Goal: Task Accomplishment & Management: Complete application form

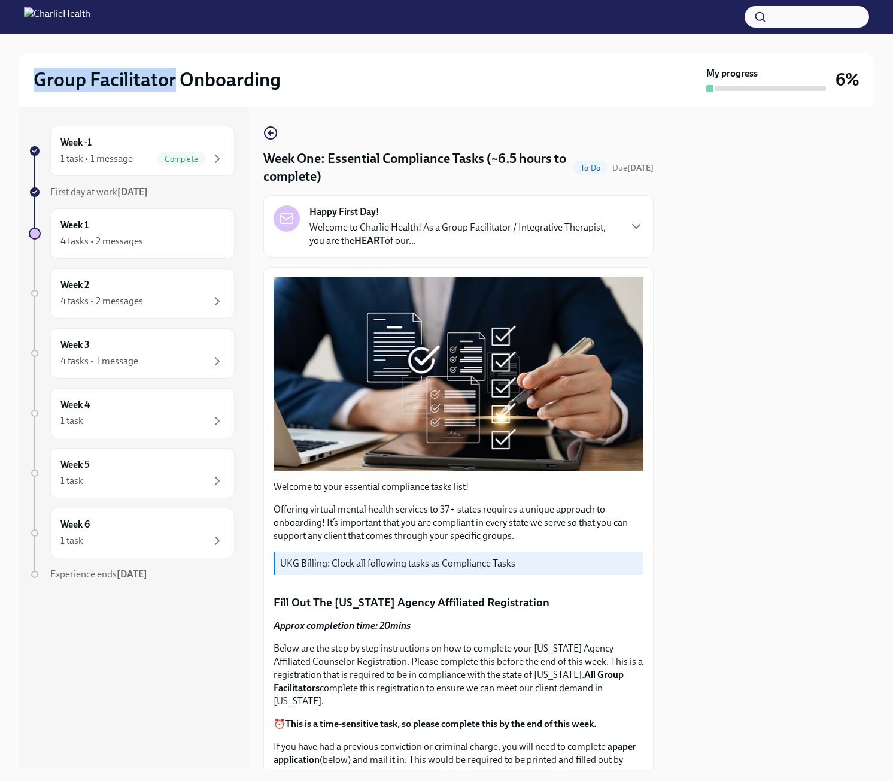
scroll to position [2548, 0]
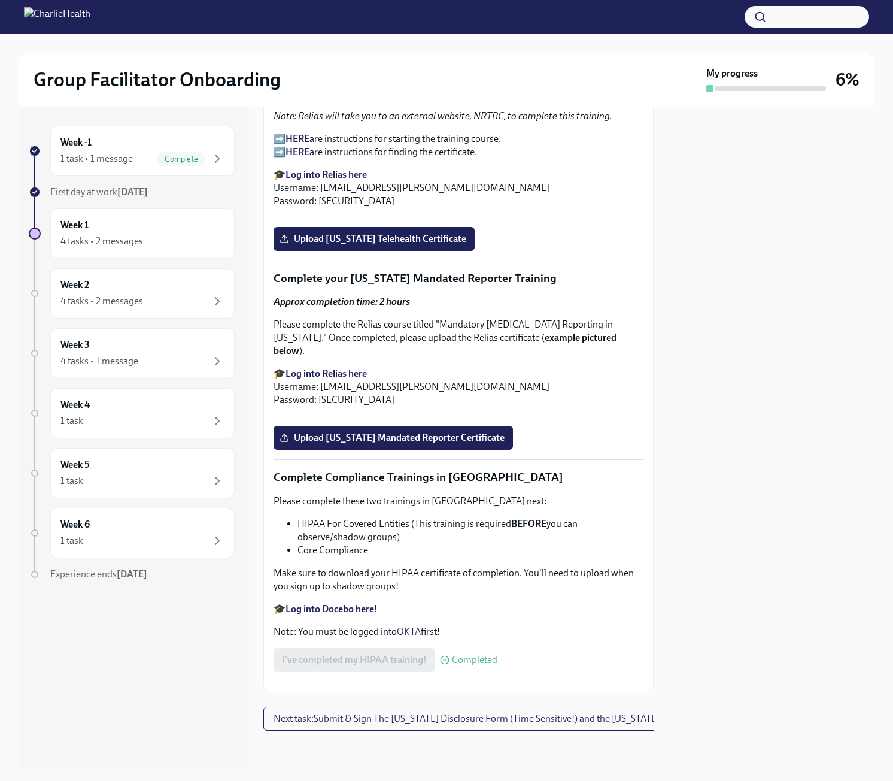
click at [730, 547] on div at bounding box center [771, 438] width 206 height 662
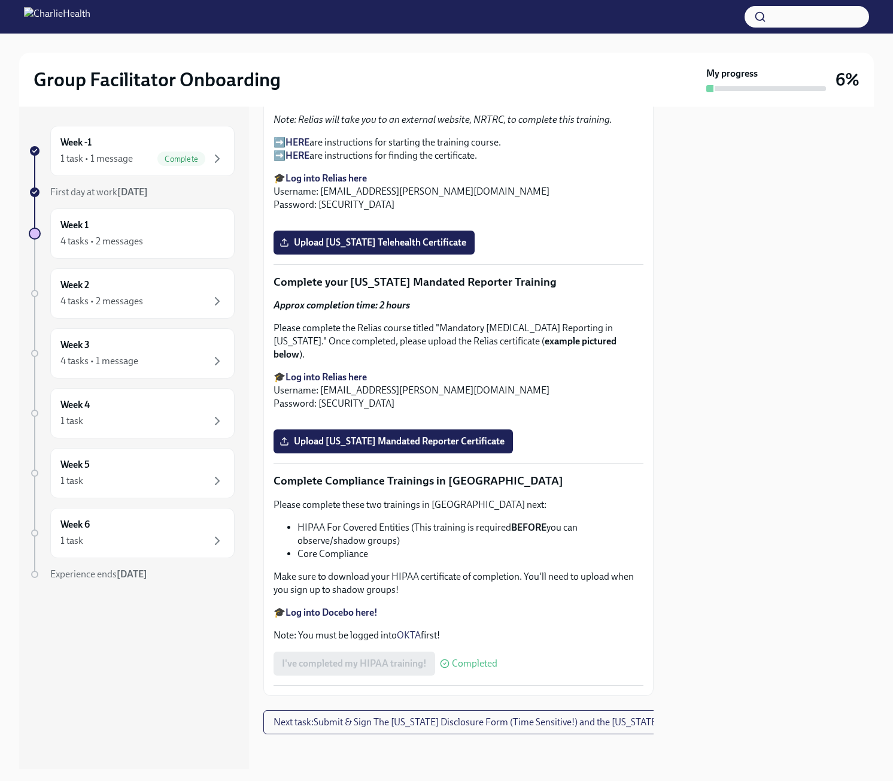
scroll to position [2009, 0]
drag, startPoint x: 533, startPoint y: 463, endPoint x: 381, endPoint y: 537, distance: 168.7
click at [355, 248] on span "Upload [US_STATE] Telehealth Certificate" at bounding box center [374, 242] width 184 height 12
click at [0, 0] on input "Upload [US_STATE] Telehealth Certificate" at bounding box center [0, 0] width 0 height 0
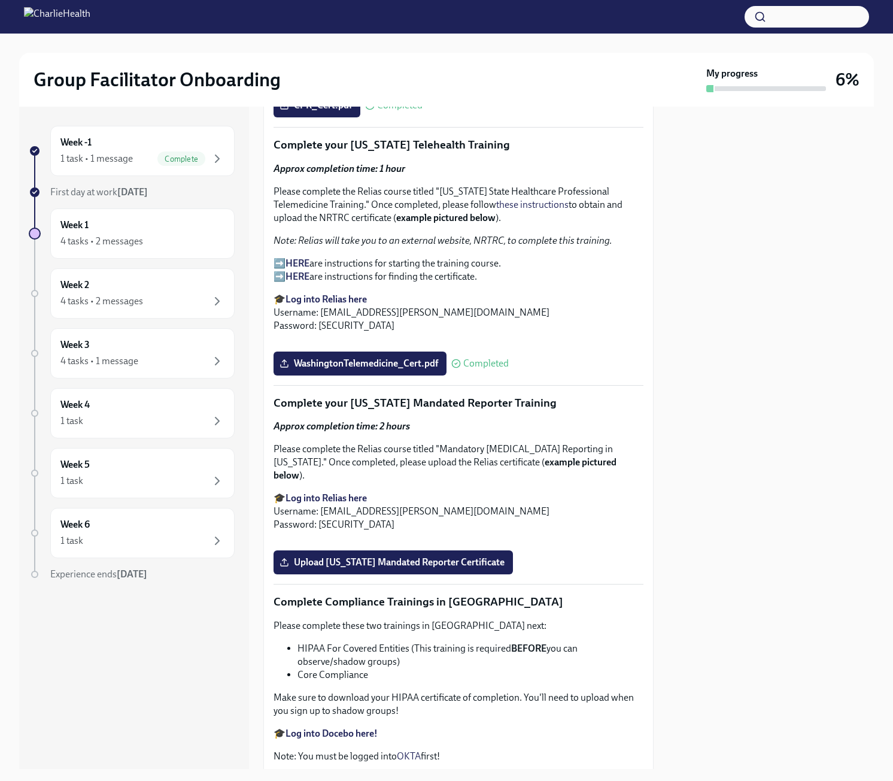
scroll to position [1889, 0]
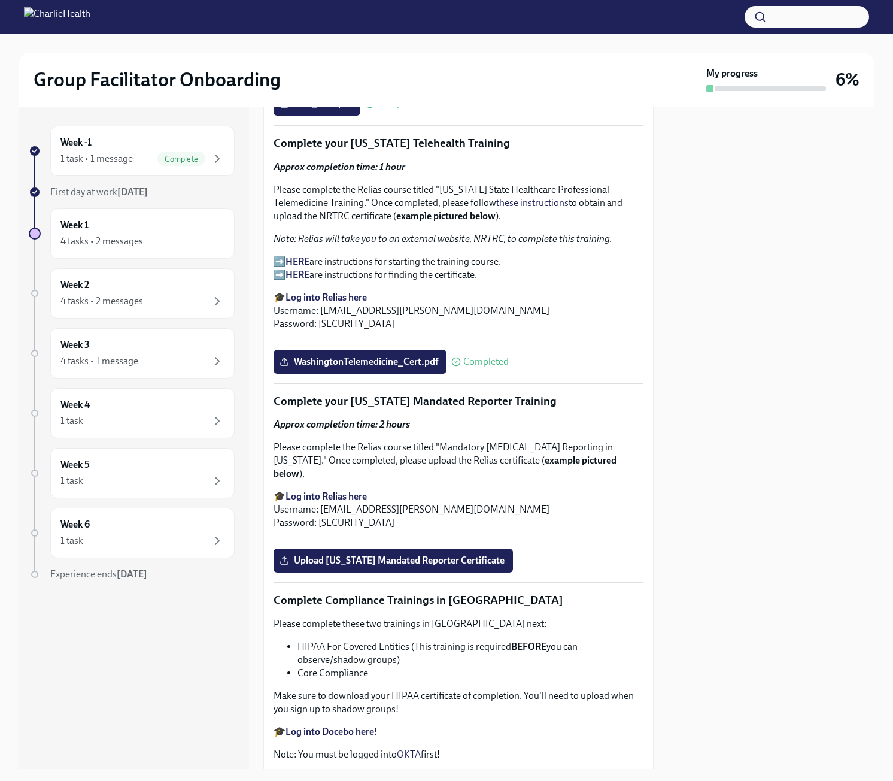
click at [786, 429] on div at bounding box center [771, 438] width 206 height 662
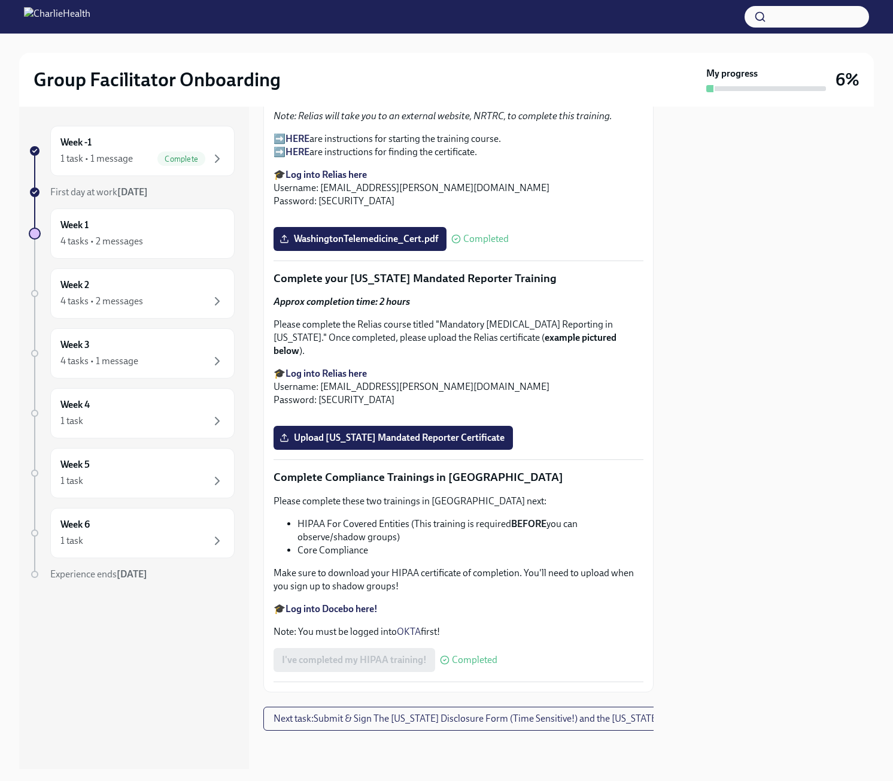
scroll to position [2428, 0]
drag, startPoint x: 353, startPoint y: 122, endPoint x: 484, endPoint y: 121, distance: 131.7
click at [484, 271] on p "Complete your [US_STATE] Mandated Reporter Training" at bounding box center [459, 279] width 370 height 16
click at [492, 318] on p "Please complete the Relias course titled "Mandatory [MEDICAL_DATA] Reporting in…" at bounding box center [459, 338] width 370 height 40
drag, startPoint x: 441, startPoint y: 169, endPoint x: 498, endPoint y: 165, distance: 57.0
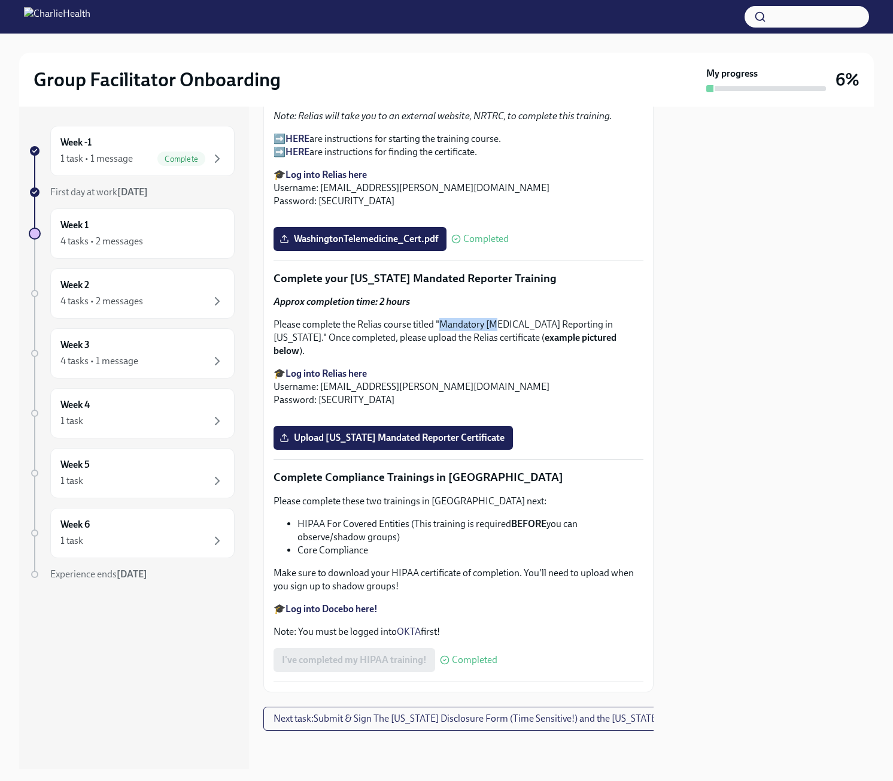
click at [498, 318] on p "Please complete the Relias course titled "Mandatory [MEDICAL_DATA] Reporting in…" at bounding box center [459, 338] width 370 height 40
click at [544, 367] on p "🎓 Log into Relias here Username: [EMAIL_ADDRESS][PERSON_NAME][DOMAIN_NAME] Pass…" at bounding box center [459, 387] width 370 height 40
click at [457, 444] on span "Upload [US_STATE] Mandated Reporter Certificate" at bounding box center [393, 438] width 223 height 12
click at [0, 0] on input "Upload [US_STATE] Mandated Reporter Certificate" at bounding box center [0, 0] width 0 height 0
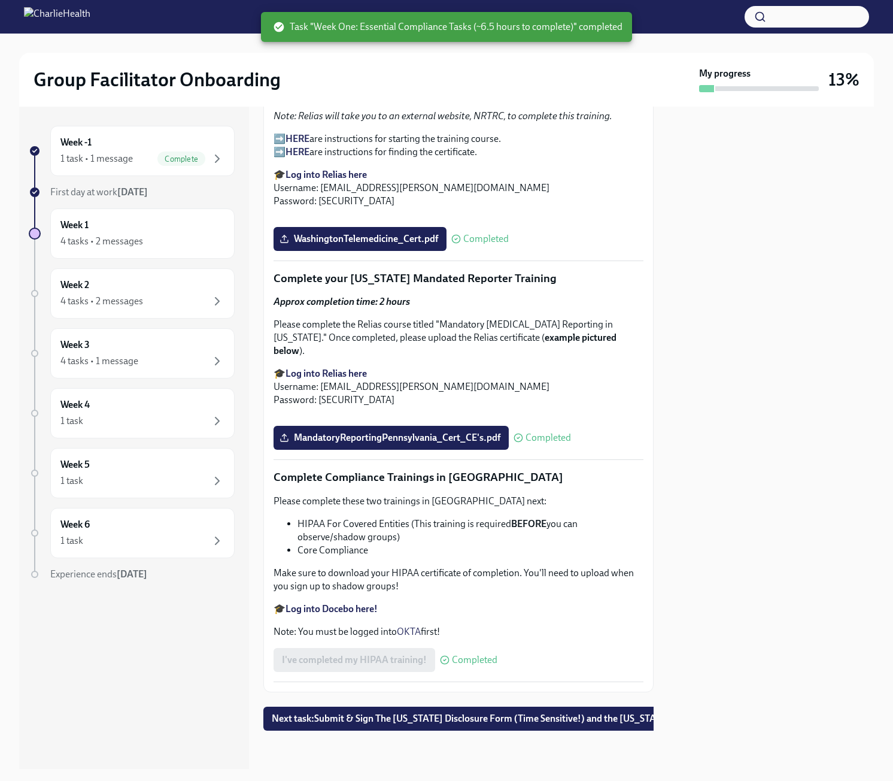
click at [220, 747] on div "Week -1 1 task • 1 message Complete First day at work [DATE] Week 1 4 tasks • 2…" at bounding box center [134, 438] width 230 height 662
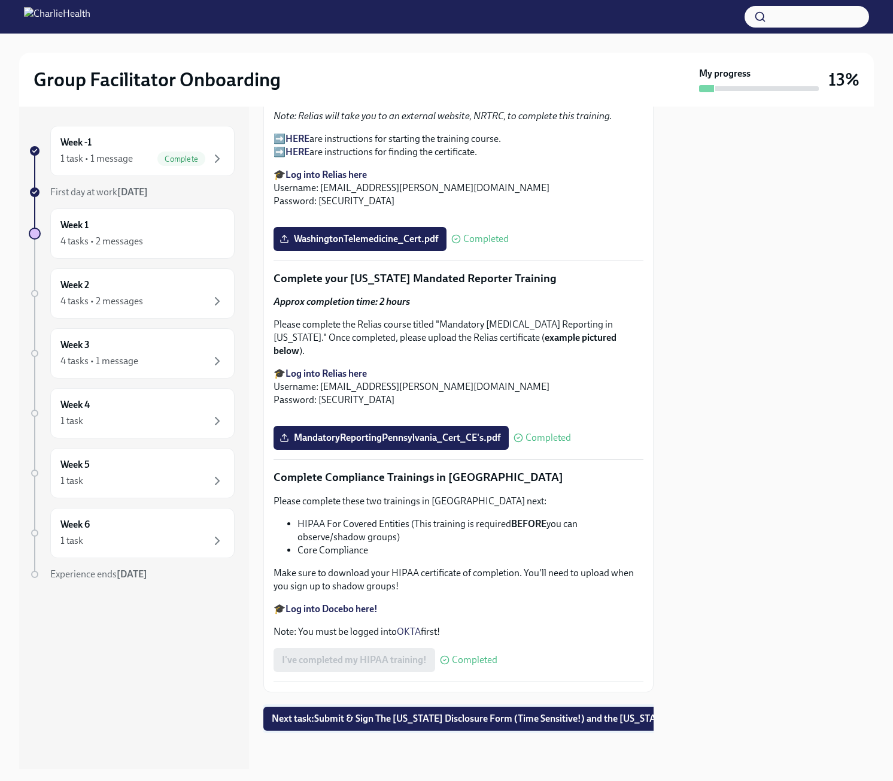
click at [501, 712] on span "Next task : Submit & Sign The [US_STATE] Disclosure Form (Time Sensitive!) and …" at bounding box center [510, 718] width 477 height 12
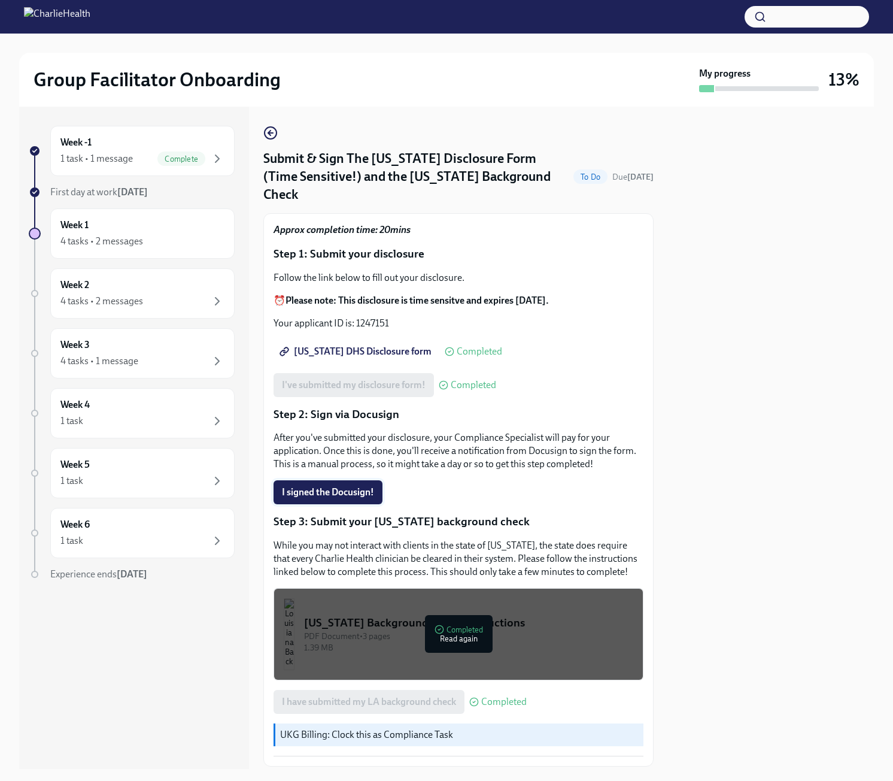
click at [359, 486] on span "I signed the Docusign!" at bounding box center [328, 492] width 92 height 12
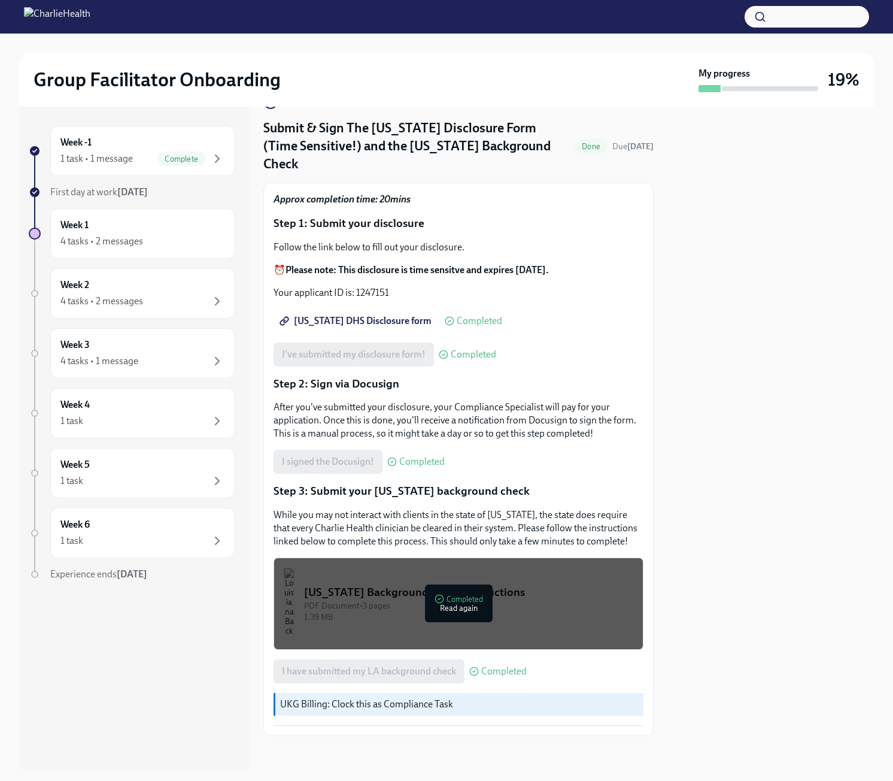
scroll to position [31, 0]
click at [336, 697] on p "UKG Billing: Clock this as Compliance Task" at bounding box center [459, 703] width 359 height 13
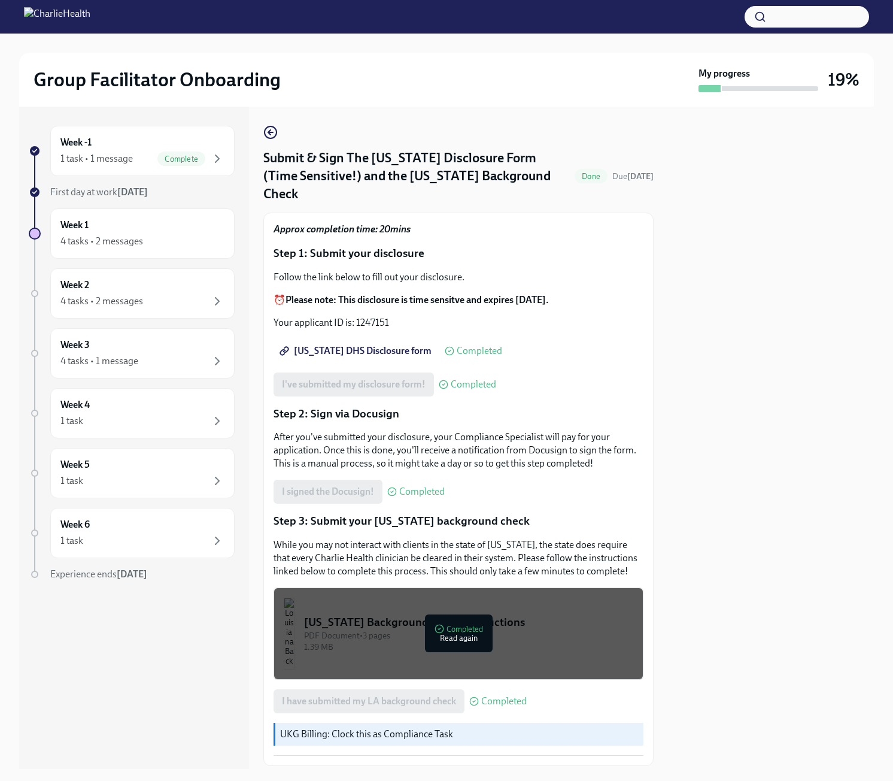
scroll to position [0, 0]
click at [269, 131] on icon "button" at bounding box center [270, 133] width 14 height 14
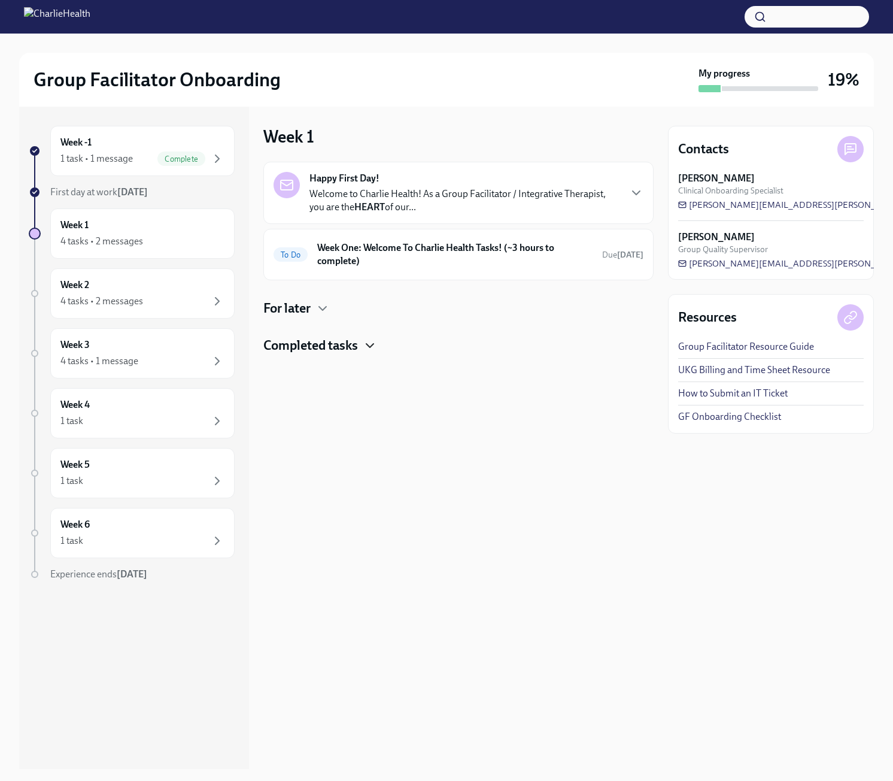
click at [364, 340] on icon "button" at bounding box center [370, 345] width 14 height 14
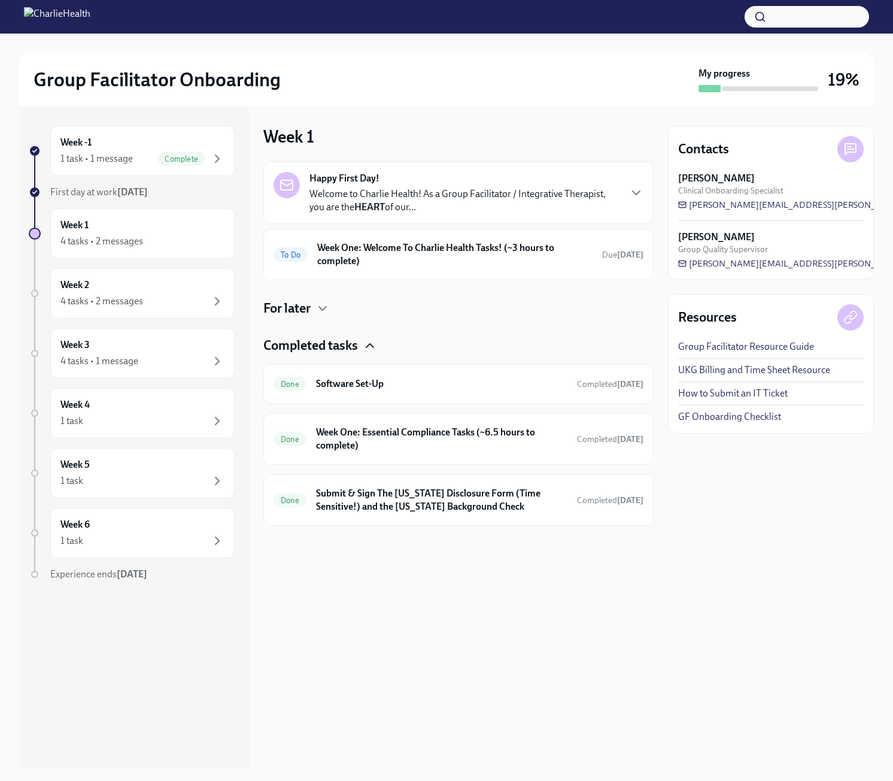
click at [307, 307] on h4 "For later" at bounding box center [286, 308] width 47 height 18
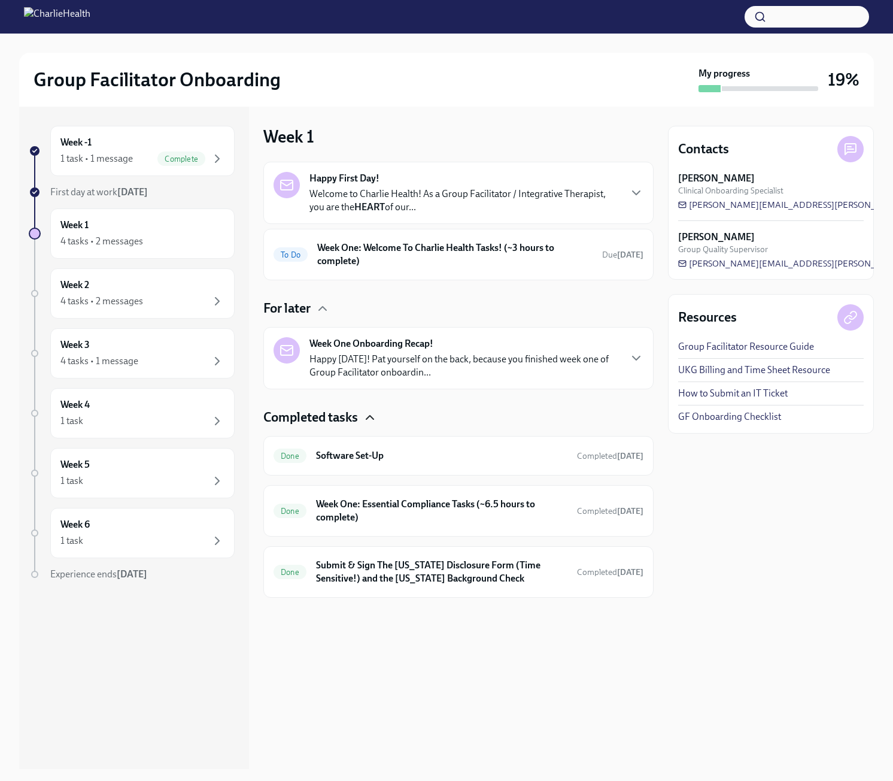
click at [309, 301] on h4 "For later" at bounding box center [286, 308] width 47 height 18
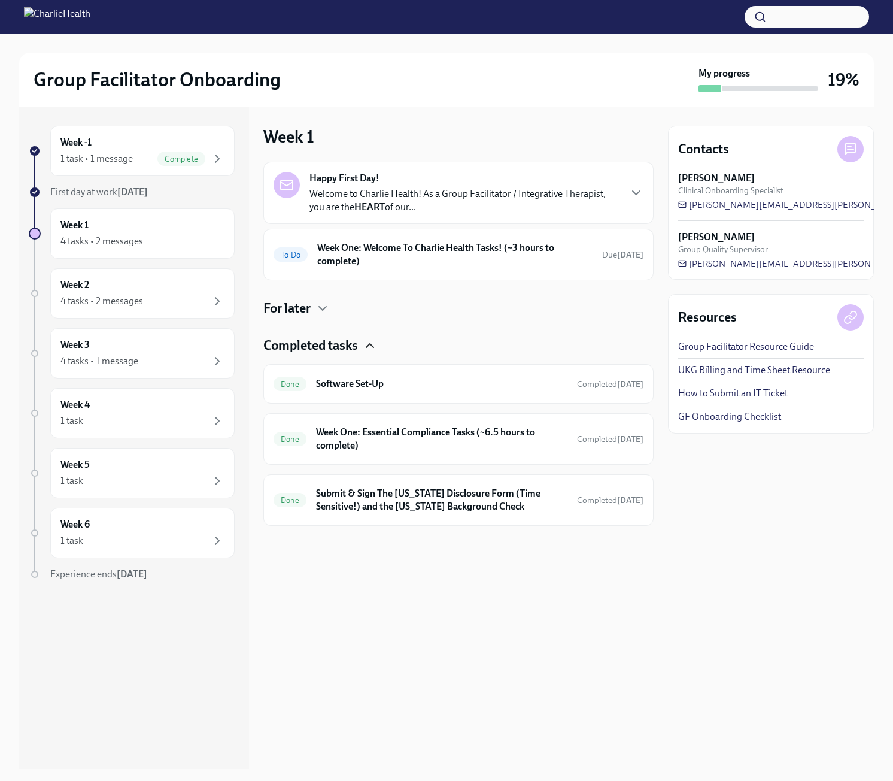
click at [309, 301] on h4 "For later" at bounding box center [286, 308] width 47 height 18
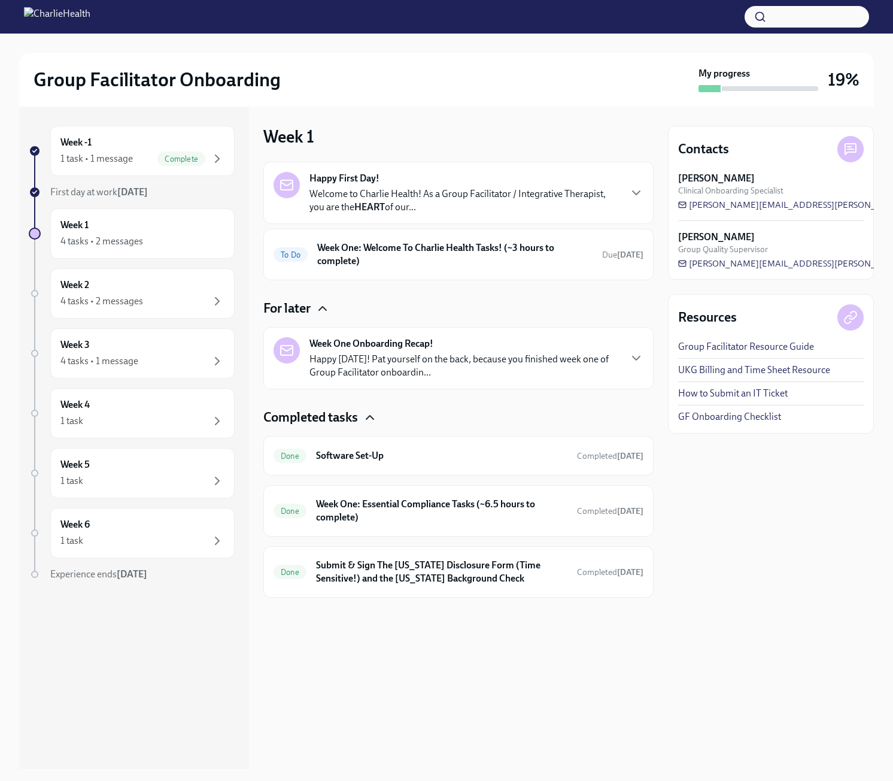
click at [326, 310] on icon "button" at bounding box center [322, 309] width 7 height 4
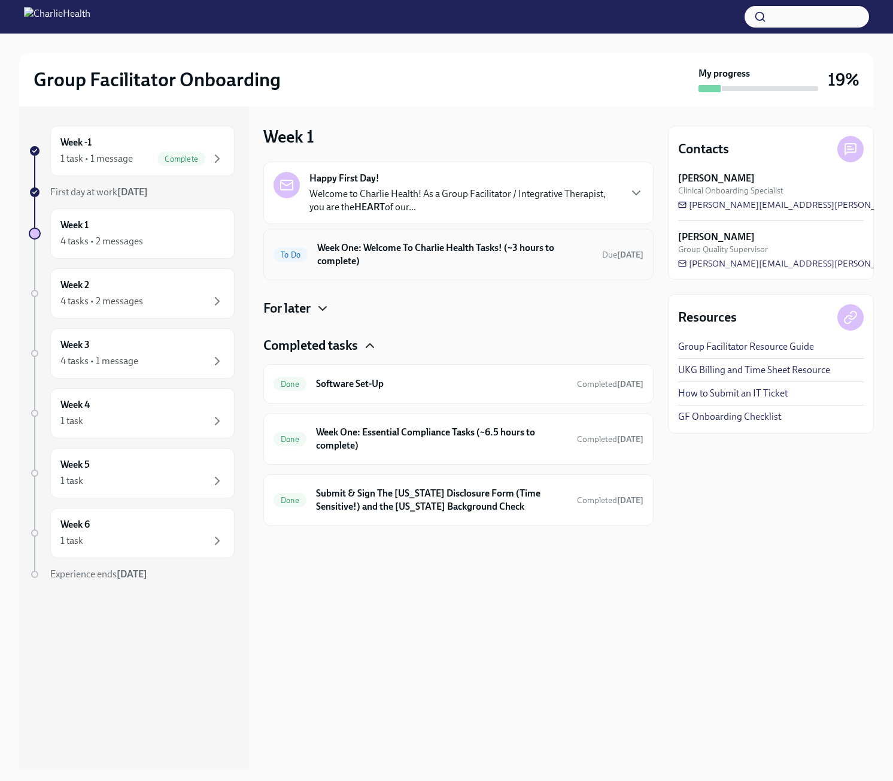
click at [359, 257] on h6 "Week One: Welcome To Charlie Health Tasks! (~3 hours to complete)" at bounding box center [454, 254] width 275 height 26
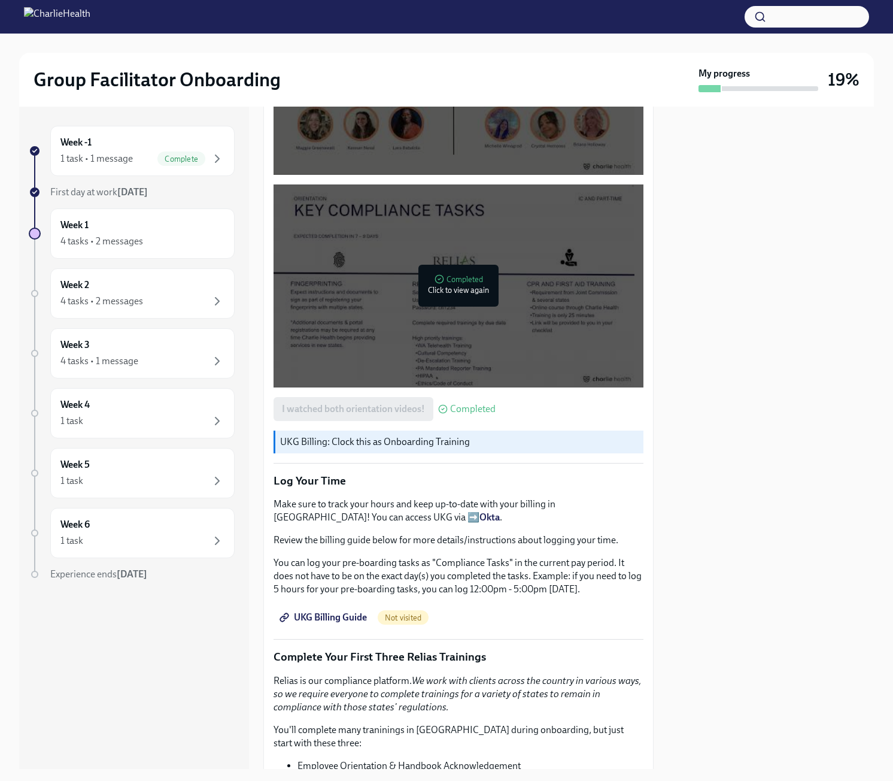
scroll to position [709, 0]
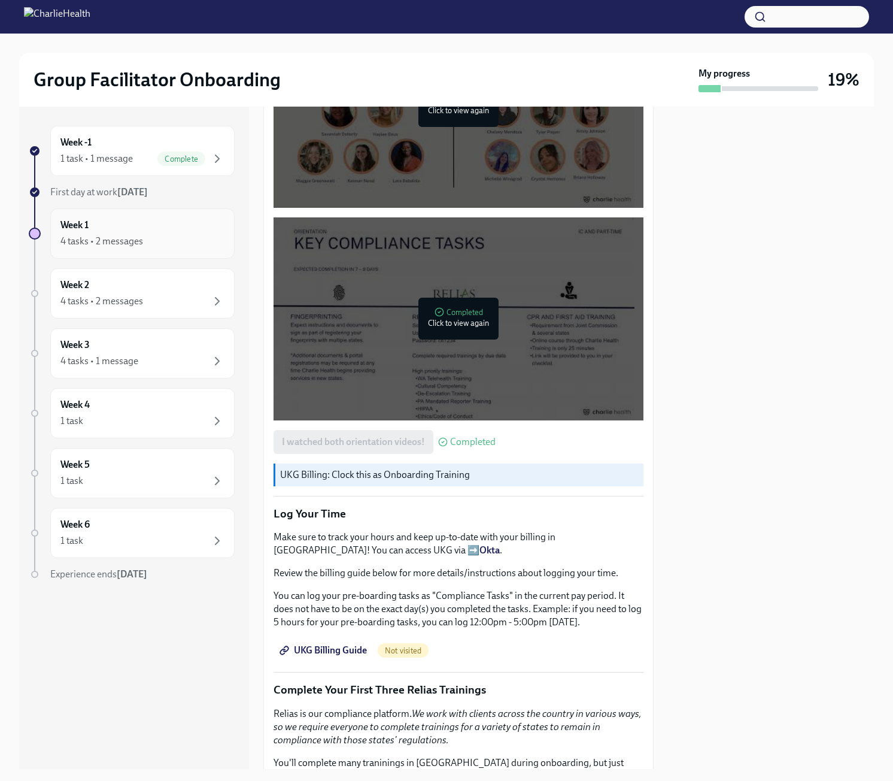
click at [160, 222] on div "Week 1 4 tasks • 2 messages" at bounding box center [142, 234] width 164 height 30
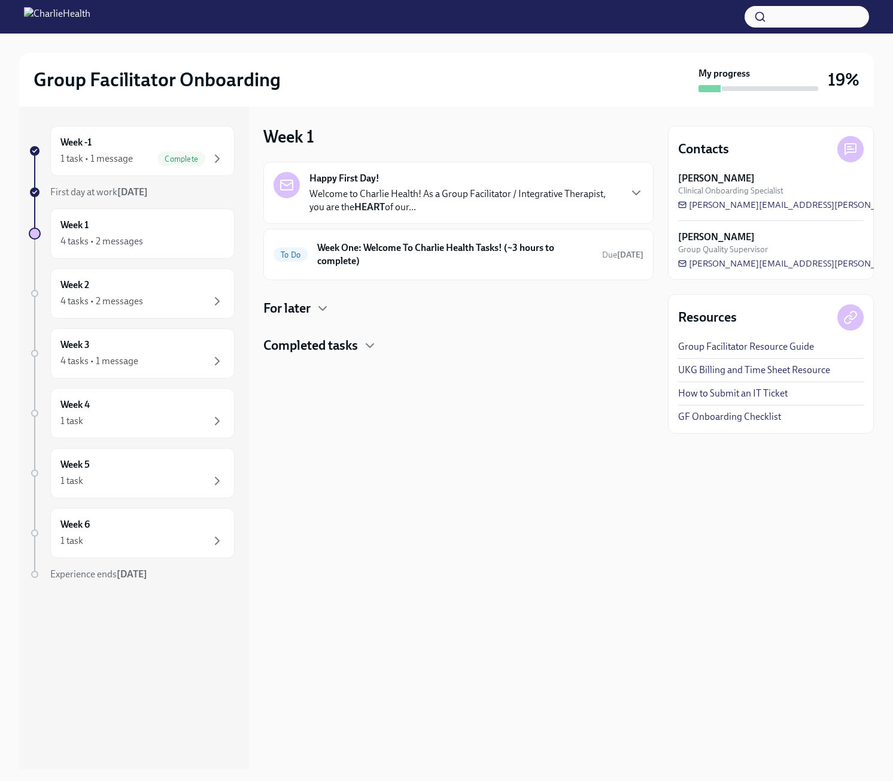
click at [305, 310] on h4 "For later" at bounding box center [286, 308] width 47 height 18
click at [304, 411] on h4 "Completed tasks" at bounding box center [310, 417] width 95 height 18
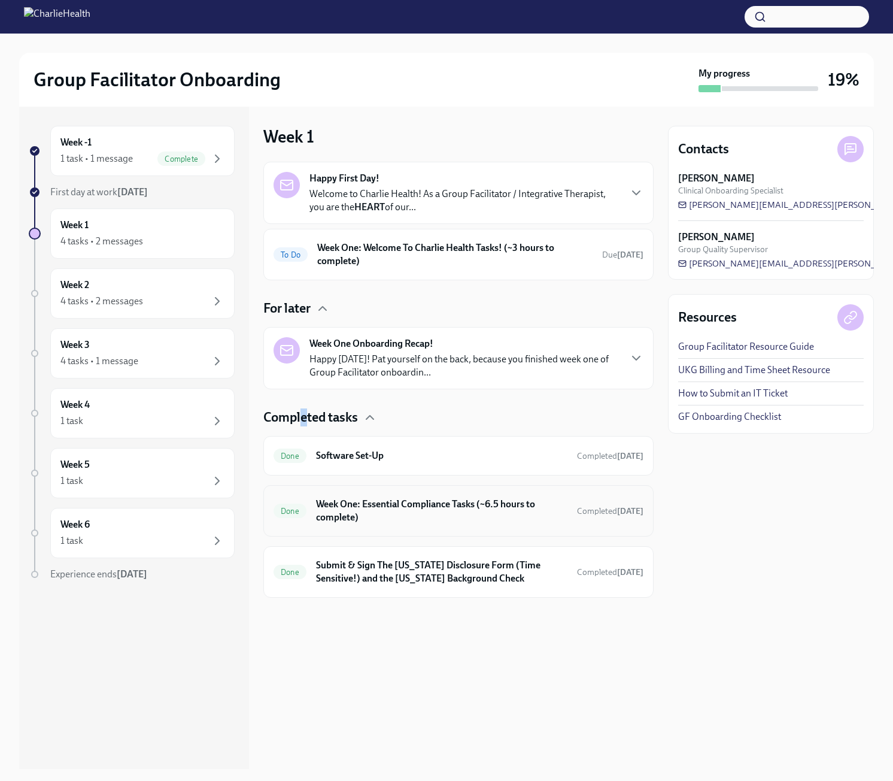
click at [366, 515] on h6 "Week One: Essential Compliance Tasks (~6.5 hours to complete)" at bounding box center [441, 511] width 251 height 26
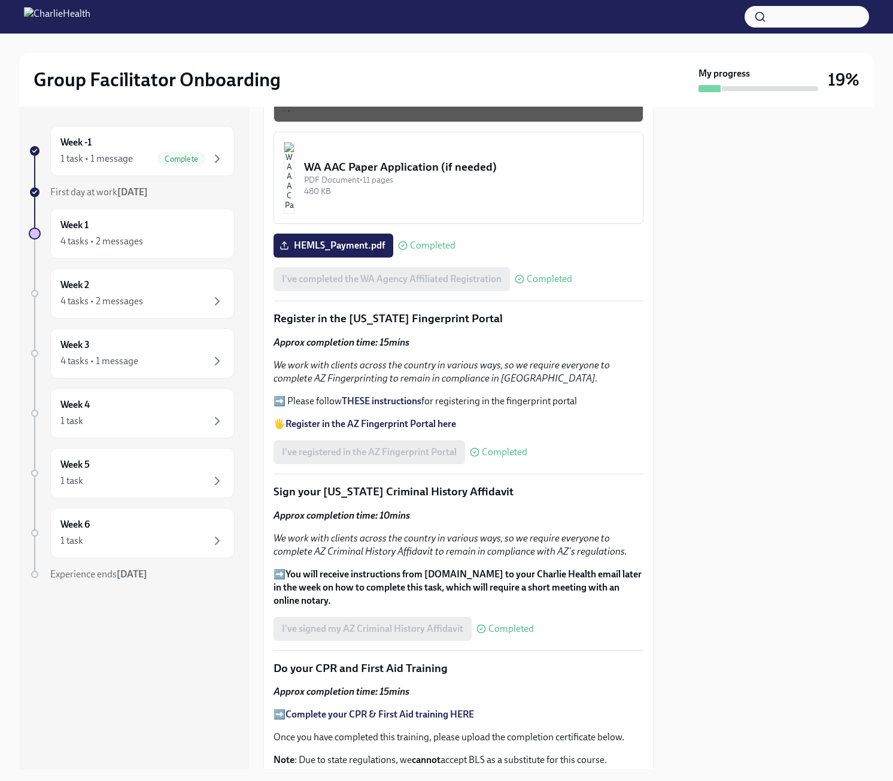
scroll to position [1197, 0]
